Goal: Task Accomplishment & Management: Manage account settings

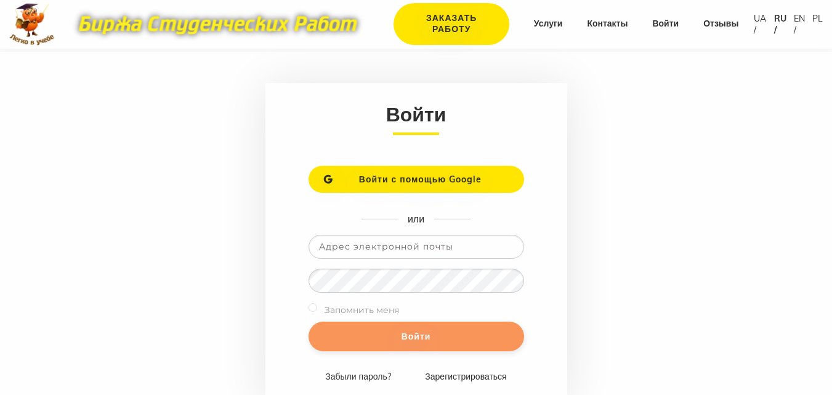
type input "yuliyadubovenko@ukr.net"
click at [436, 335] on input "Войти" at bounding box center [415, 336] width 215 height 30
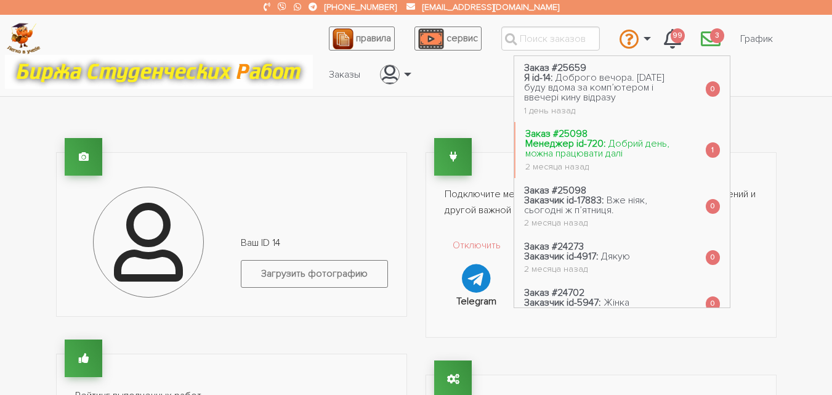
click at [638, 151] on link "Заказ #25098 Менеджер id-720: Добрий день, можна працювати далі 2 месяца назад" at bounding box center [605, 150] width 180 height 56
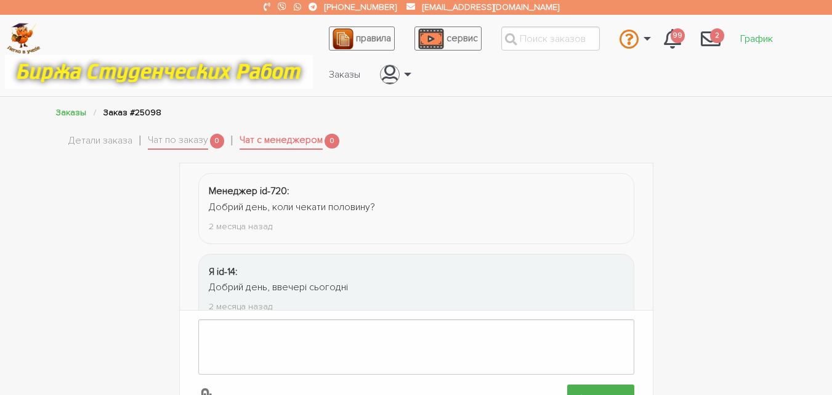
scroll to position [113, 0]
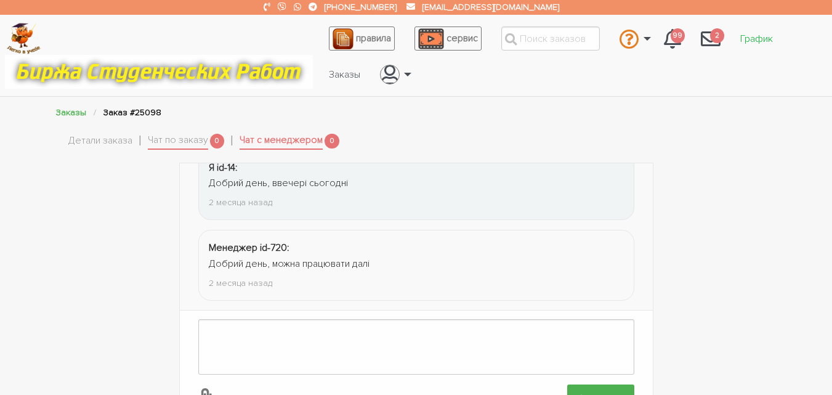
click at [753, 38] on link "График" at bounding box center [756, 38] width 52 height 23
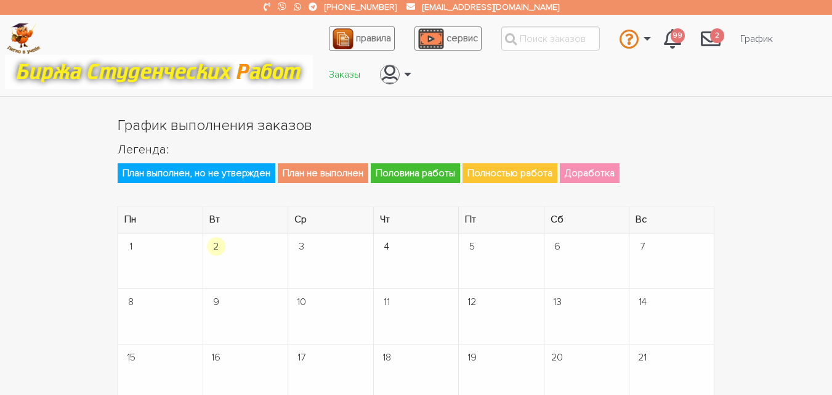
click at [347, 73] on link "Заказы" at bounding box center [344, 74] width 51 height 23
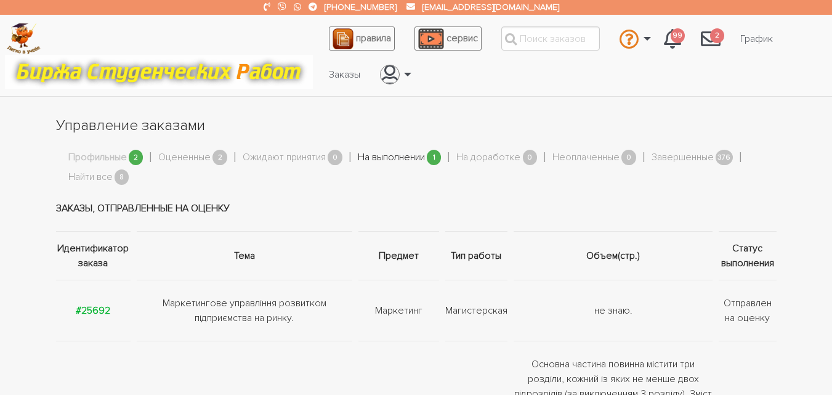
click at [371, 159] on link "На выполнении" at bounding box center [391, 158] width 67 height 16
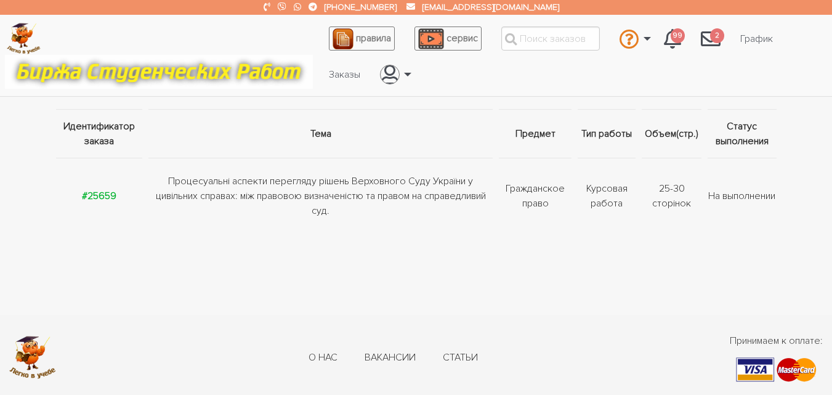
scroll to position [123, 0]
drag, startPoint x: 110, startPoint y: 214, endPoint x: 103, endPoint y: 195, distance: 19.9
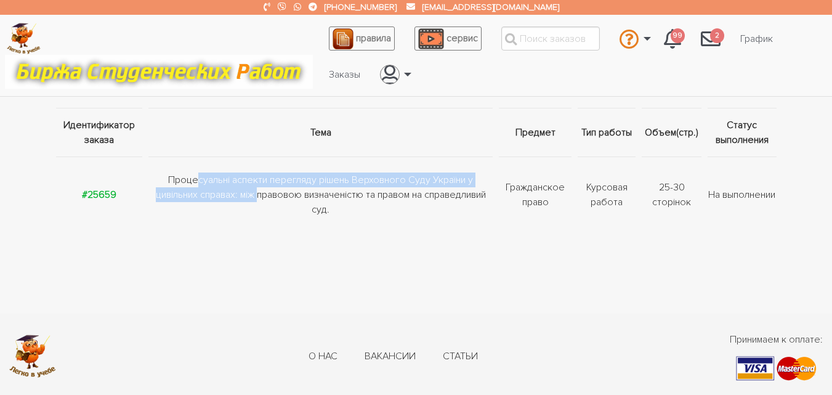
drag, startPoint x: 165, startPoint y: 183, endPoint x: 233, endPoint y: 195, distance: 68.8
click at [235, 197] on td "Процесуальні аспекти перегляду рішень Верховного Суду України у цивільних справ…" at bounding box center [320, 194] width 350 height 76
copy td "Процесуальні аспекти перегляду рішень Верховного Суду України у цивільних справ…"
click at [196, 193] on td "Процесуальні аспекти перегляду рішень Верховного Суду України у цивільних справ…" at bounding box center [320, 194] width 350 height 76
drag, startPoint x: 169, startPoint y: 180, endPoint x: 233, endPoint y: 194, distance: 65.0
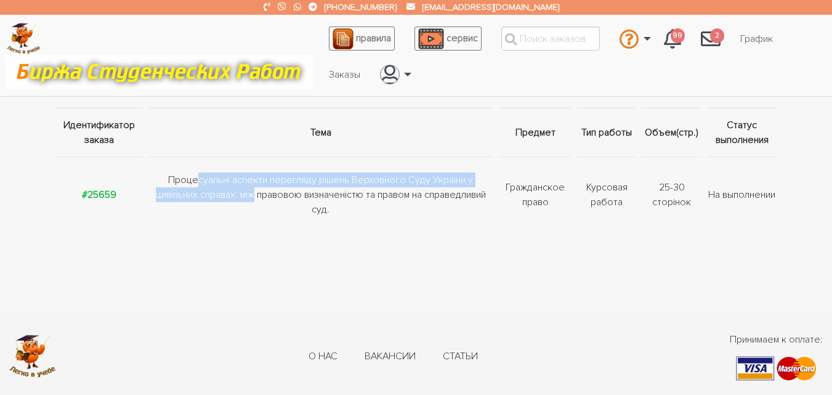
click at [233, 194] on td "Процесуальні аспекти перегляду рішень Верховного Суду України у цивільних справ…" at bounding box center [320, 194] width 350 height 76
copy td "Процесуальні аспекти перегляду рішень Верховного Суду України у цивільних справ…"
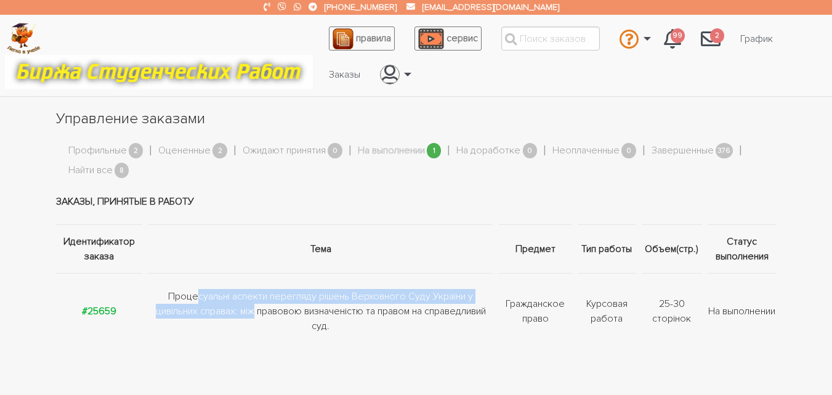
scroll to position [0, 0]
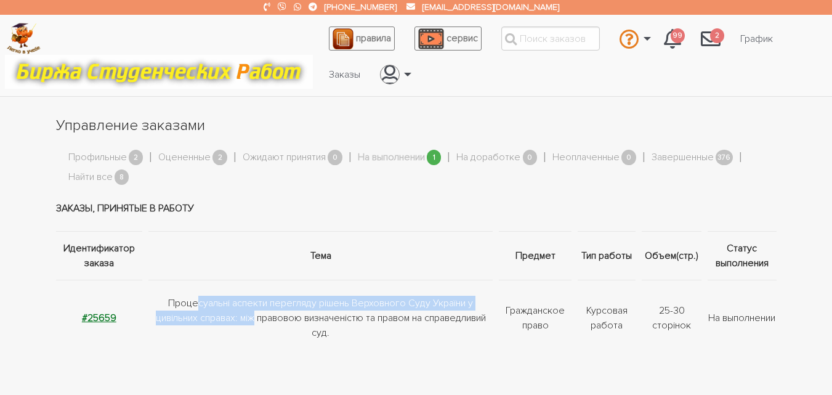
click at [108, 313] on strong "#25659" at bounding box center [99, 317] width 34 height 12
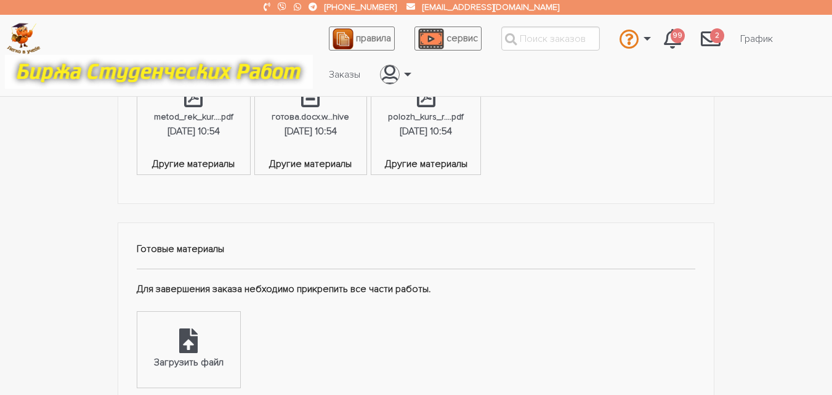
scroll to position [413, 0]
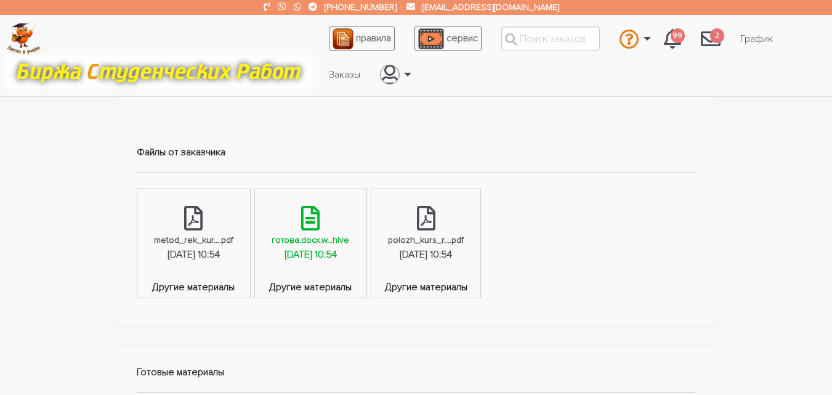
click at [349, 246] on div "готова.docx.w...hive" at bounding box center [310, 240] width 78 height 14
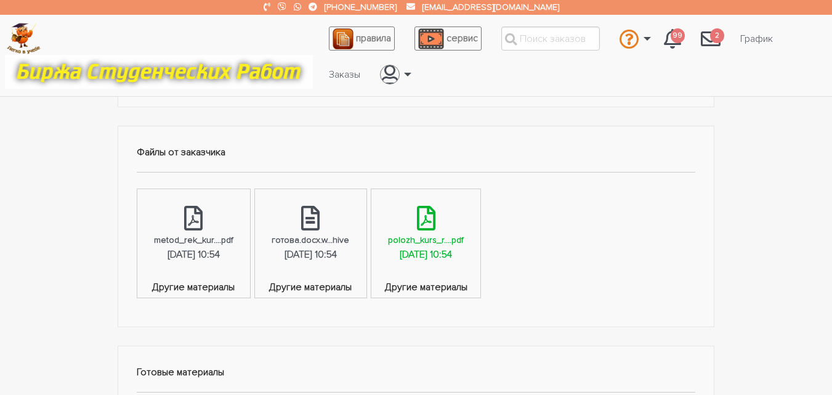
click at [452, 254] on div "[DATE] 10:54" at bounding box center [425, 255] width 52 height 16
click at [198, 252] on div "[DATE] 10:54" at bounding box center [193, 255] width 52 height 16
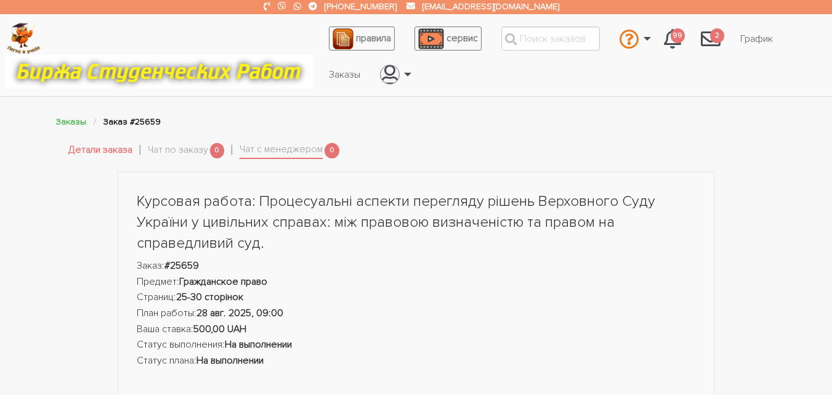
scroll to position [0, 0]
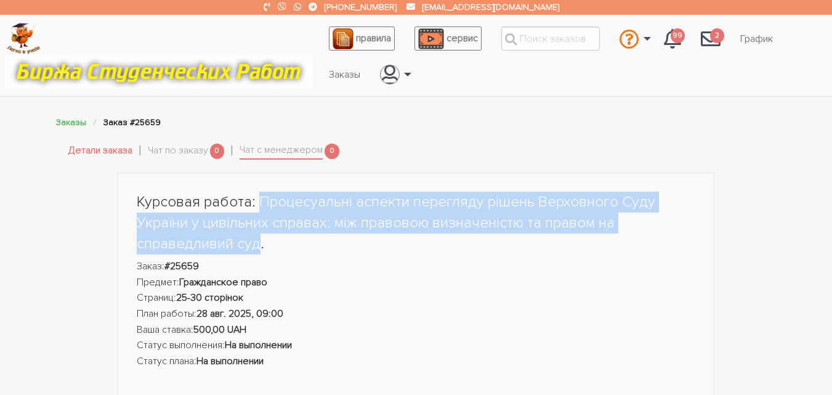
drag, startPoint x: 257, startPoint y: 243, endPoint x: 257, endPoint y: 207, distance: 35.1
click at [257, 207] on h1 "Курсовая работа: Процесуальні аспекти перегляду рішень Верховного Суду України …" at bounding box center [416, 222] width 559 height 62
copy h1 "Процесуальні аспекти перегляду рішень Верховного Суду України у цивільних справ…"
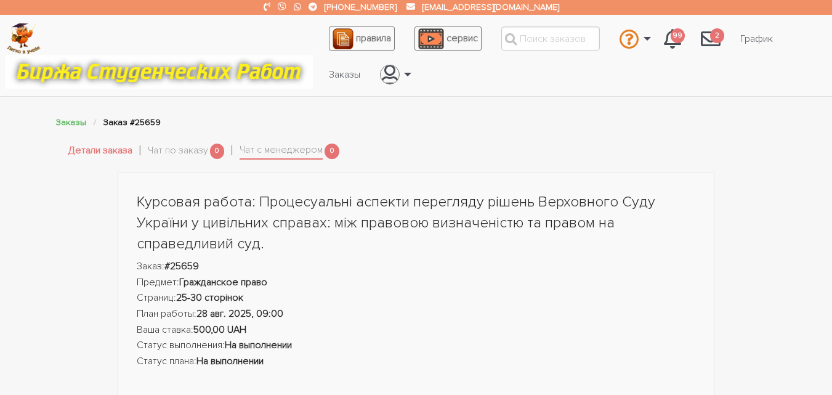
click at [371, 244] on h1 "Курсовая работа: Процесуальні аспекти перегляду рішень Верховного Суду України …" at bounding box center [416, 222] width 559 height 62
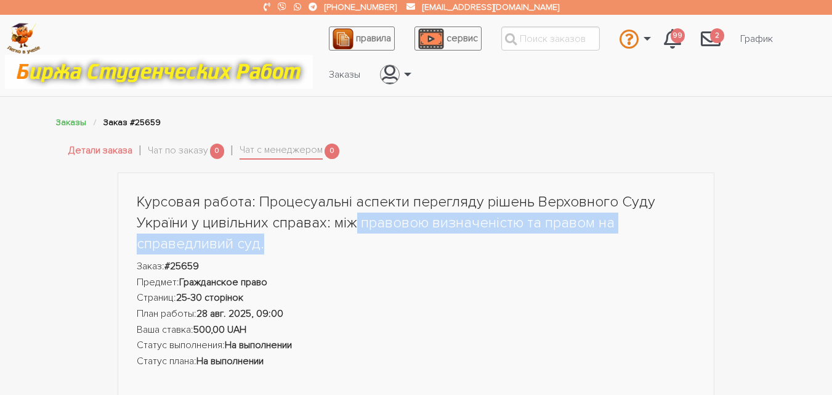
drag, startPoint x: 356, startPoint y: 223, endPoint x: 296, endPoint y: 239, distance: 61.7
click at [296, 239] on h1 "Курсовая работа: Процесуальні аспекти перегляду рішень Верховного Суду України …" at bounding box center [416, 222] width 559 height 62
copy h1 "правовою визначеністю та правом на справедливий суд."
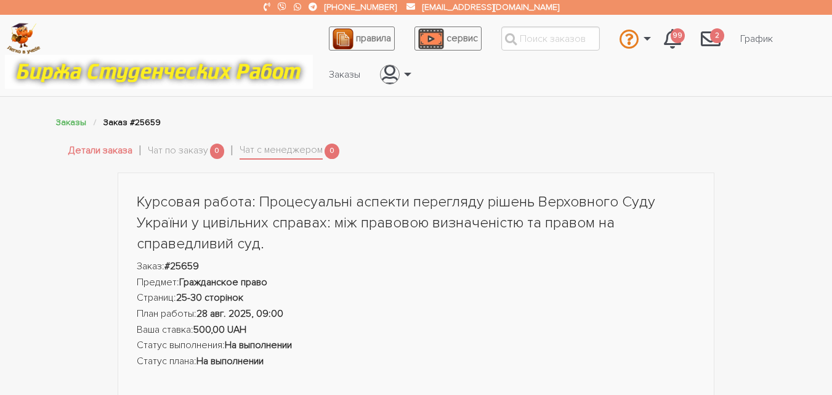
click at [333, 214] on h1 "Курсовая работа: Процесуальні аспекти перегляду рішень Верховного Суду України …" at bounding box center [416, 222] width 559 height 62
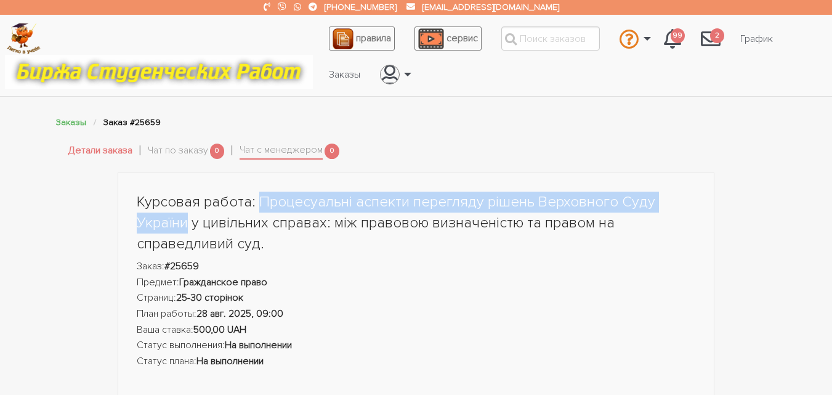
drag, startPoint x: 256, startPoint y: 203, endPoint x: 187, endPoint y: 223, distance: 72.5
click at [187, 223] on h1 "Курсовая работа: Процесуальні аспекти перегляду рішень Верховного Суду України …" at bounding box center [416, 222] width 559 height 62
copy h1 "Процесуальні аспекти перегляду рішень Верховного Суду України"
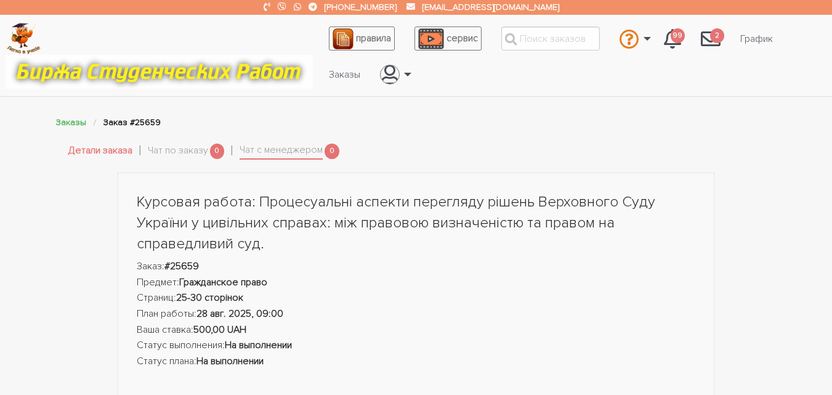
click at [335, 225] on h1 "Курсовая работа: Процесуальні аспекти перегляду рішень Верховного Суду України …" at bounding box center [416, 222] width 559 height 62
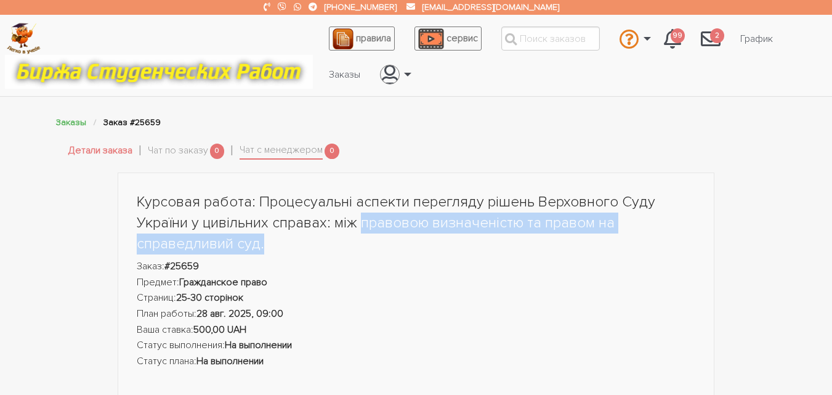
drag, startPoint x: 359, startPoint y: 226, endPoint x: 334, endPoint y: 248, distance: 33.6
click at [334, 248] on h1 "Курсовая работа: Процесуальні аспекти перегляду рішень Верховного Суду України …" at bounding box center [416, 222] width 559 height 62
copy h1 "правовою визначеністю та правом на справедливий суд."
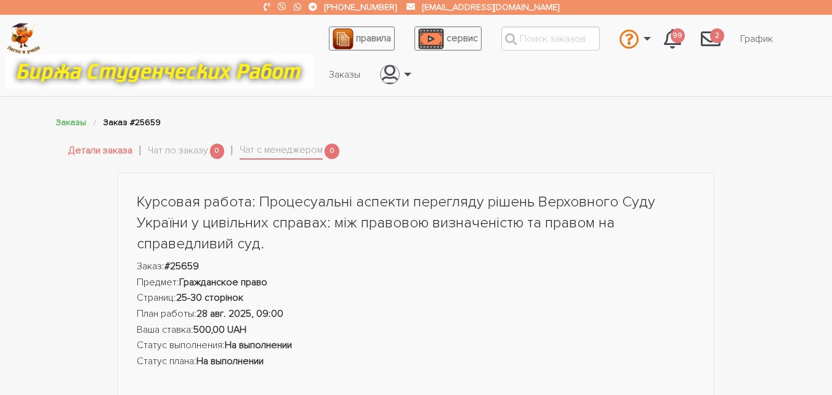
scroll to position [677, 0]
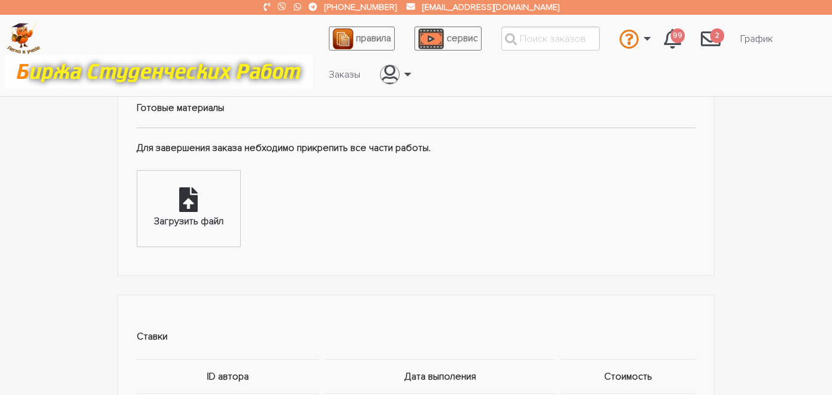
click at [200, 213] on div "Загрузить файл" at bounding box center [188, 208] width 103 height 76
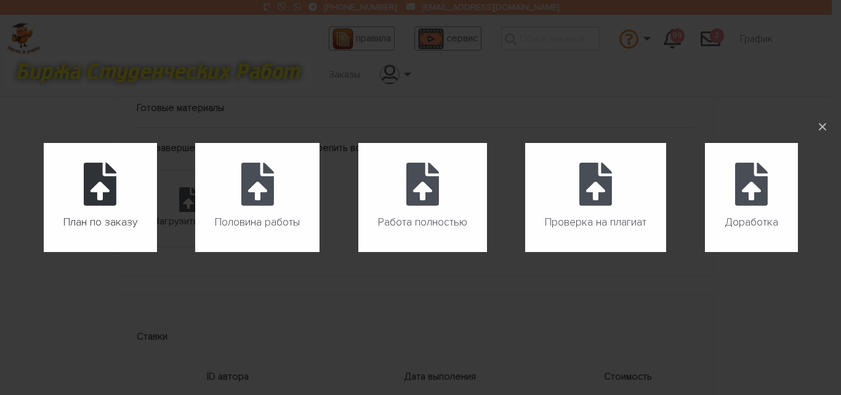
click at [120, 194] on label "План по заказу" at bounding box center [100, 197] width 113 height 109
click at [44, 252] on input "План по заказу" at bounding box center [44, 252] width 1 height 1
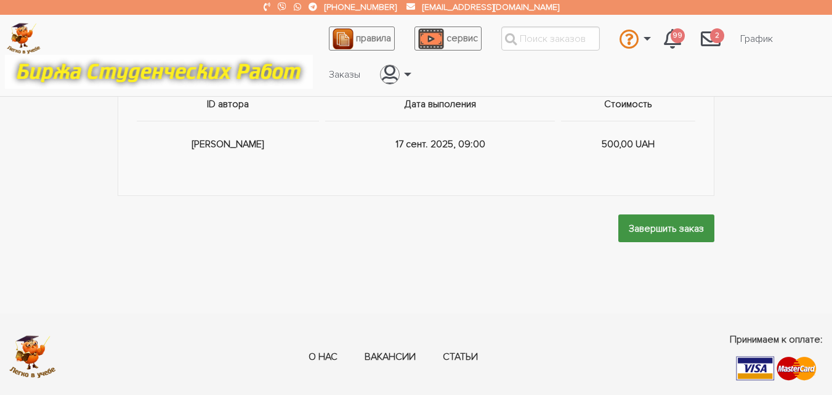
scroll to position [985, 0]
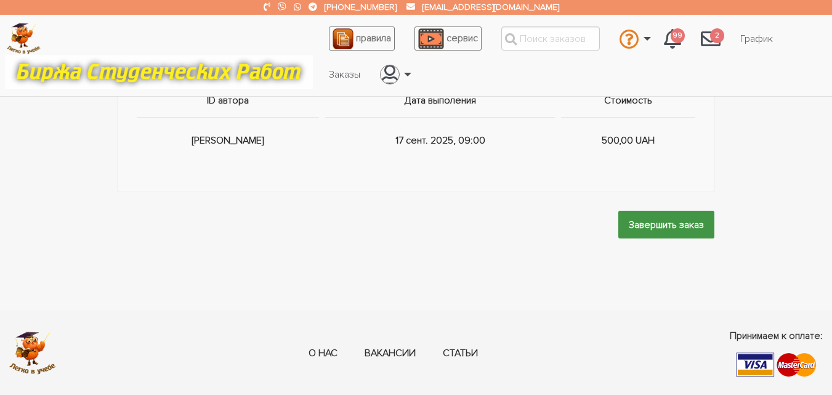
click at [660, 225] on input "Завершить заказ" at bounding box center [666, 225] width 96 height 28
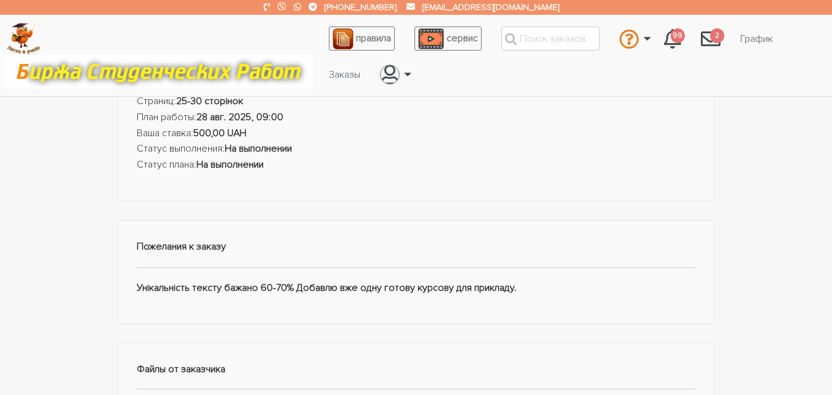
scroll to position [185, 0]
